Goal: Task Accomplishment & Management: Use online tool/utility

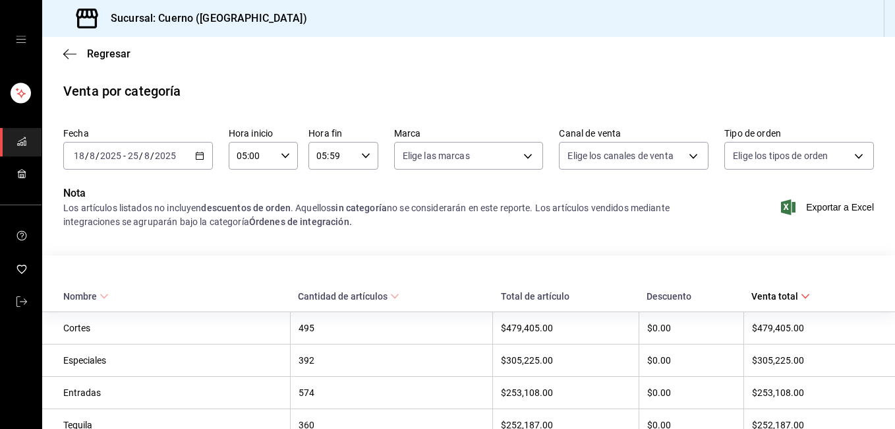
scroll to position [540, 0]
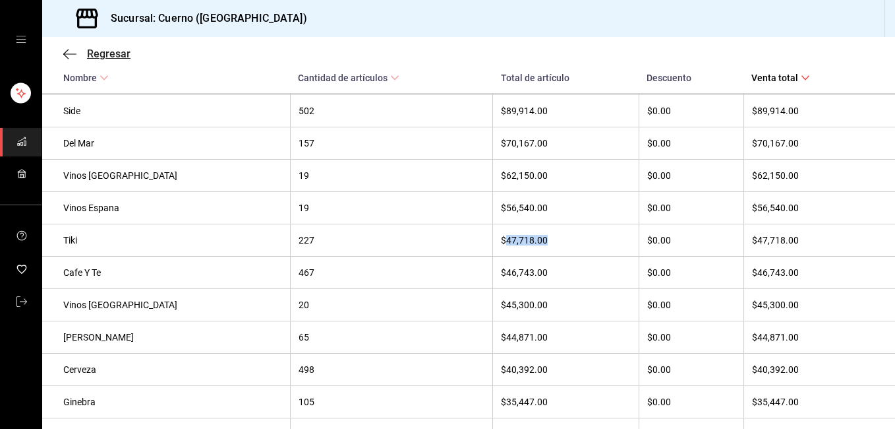
click at [71, 59] on icon "button" at bounding box center [69, 54] width 13 height 12
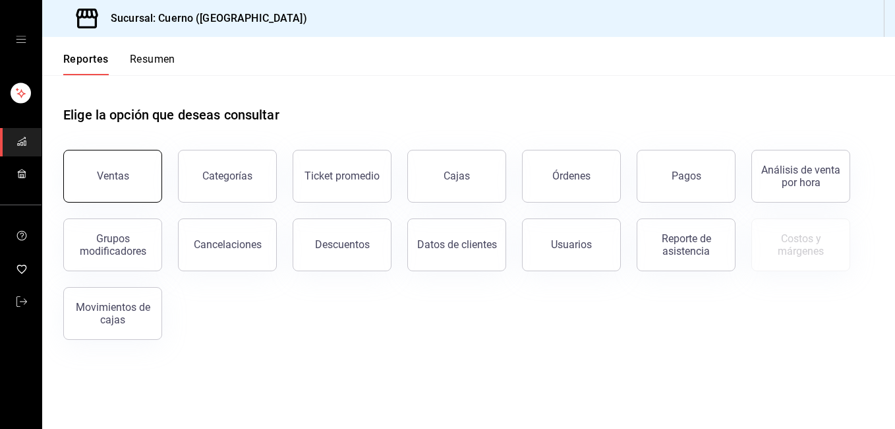
click at [142, 167] on button "Ventas" at bounding box center [112, 176] width 99 height 53
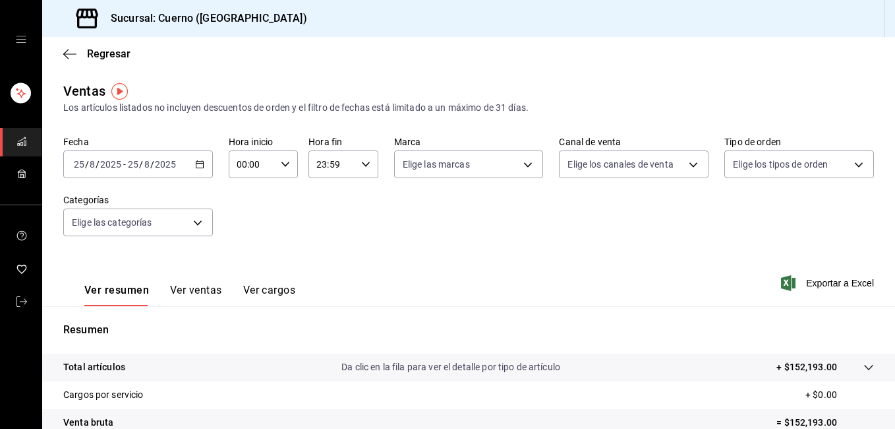
click at [202, 162] on icon "button" at bounding box center [199, 164] width 9 height 9
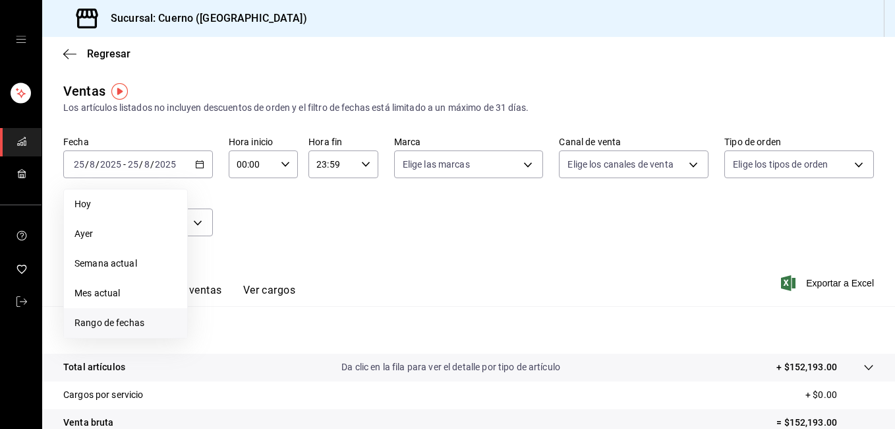
click at [134, 318] on span "Rango de fechas" at bounding box center [126, 323] width 102 height 14
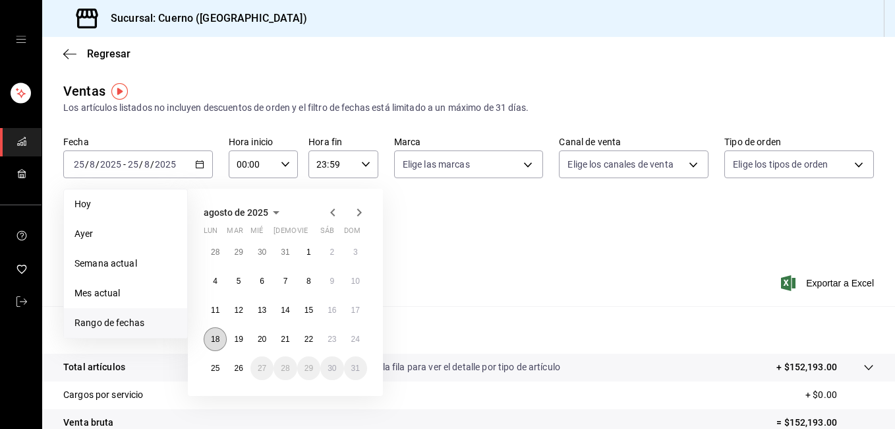
click at [216, 336] on abbr "18" at bounding box center [215, 338] width 9 height 9
click at [212, 380] on div "[DATE] lun mar mié jue vie sáb dom 28 29 30 31 1 2 3 4 5 6 7 8 9 10 11 12 13 14…" at bounding box center [285, 292] width 195 height 207
click at [217, 368] on abbr "25" at bounding box center [215, 367] width 9 height 9
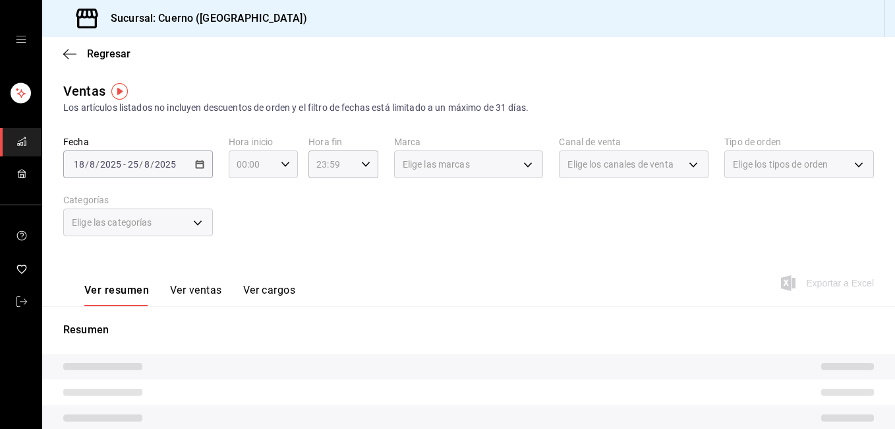
click at [286, 162] on icon "button" at bounding box center [285, 164] width 9 height 9
click at [241, 259] on span "02" at bounding box center [243, 261] width 13 height 11
type input "02:00"
click at [241, 259] on button "05" at bounding box center [243, 250] width 29 height 26
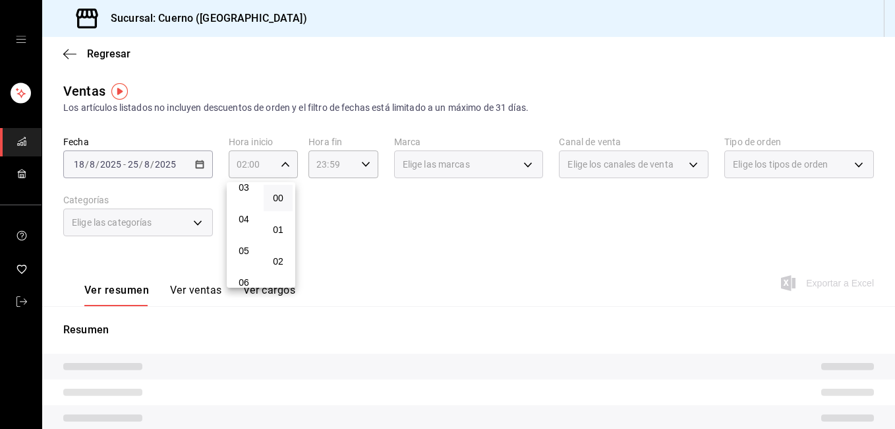
type input "05:00"
click at [251, 260] on button "05" at bounding box center [243, 250] width 29 height 26
click at [245, 252] on span "05" at bounding box center [243, 250] width 13 height 11
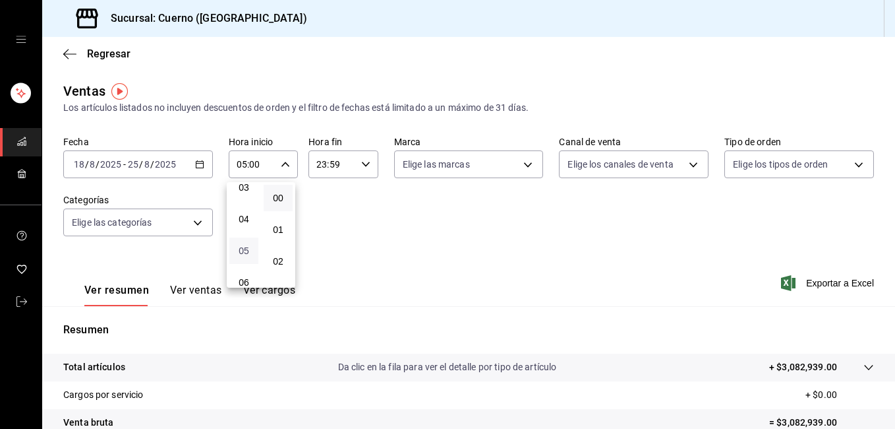
click at [245, 253] on span "05" at bounding box center [243, 250] width 13 height 11
click at [365, 164] on div at bounding box center [447, 214] width 895 height 429
click at [365, 164] on icon "button" at bounding box center [365, 164] width 9 height 9
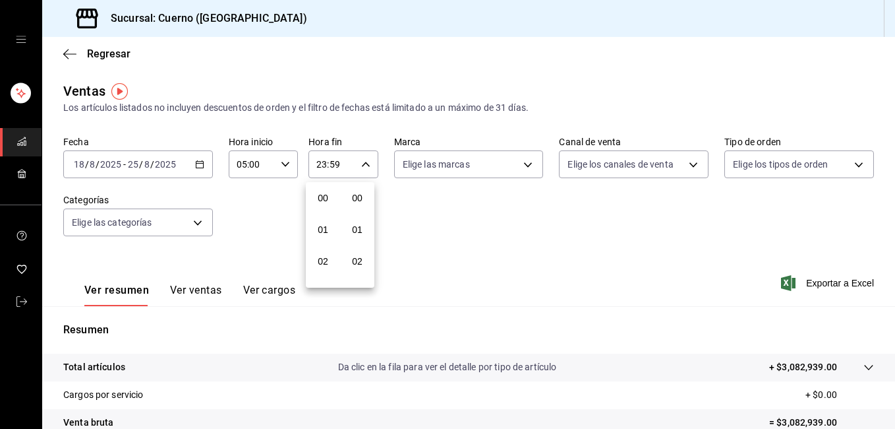
scroll to position [1793, 0]
click at [315, 205] on button "21" at bounding box center [323, 208] width 29 height 26
type input "21:59"
click at [315, 205] on button "05" at bounding box center [323, 203] width 29 height 26
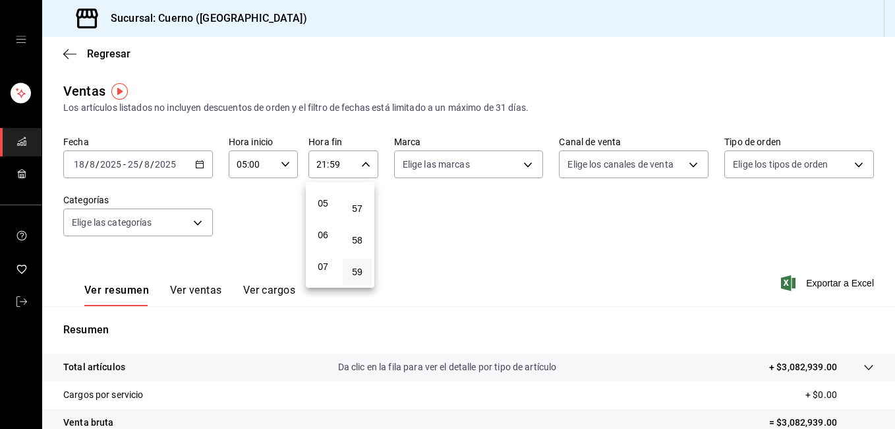
type input "05:59"
drag, startPoint x: 891, startPoint y: 101, endPoint x: 897, endPoint y: 171, distance: 70.9
click at [895, 171] on html "Sucursal: Cuerno (Andares) Regresar Ventas Los artículos listados no incluyen d…" at bounding box center [447, 214] width 895 height 429
click at [834, 280] on div at bounding box center [447, 214] width 895 height 429
click at [834, 280] on span "Exportar a Excel" at bounding box center [829, 283] width 90 height 16
